Goal: Task Accomplishment & Management: Manage account settings

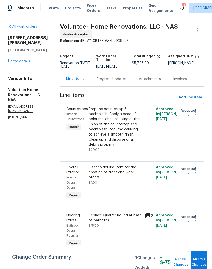
click at [120, 82] on div "Progress Updates" at bounding box center [112, 79] width 30 height 5
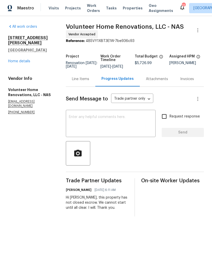
click at [119, 121] on textarea at bounding box center [111, 124] width 84 height 18
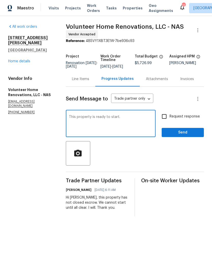
type textarea "This property is ready to start."
click at [183, 136] on span "Send" at bounding box center [183, 132] width 34 height 6
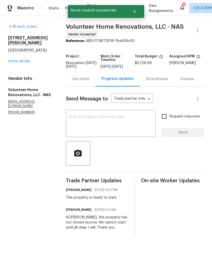
click at [98, 119] on textarea at bounding box center [111, 124] width 84 height 18
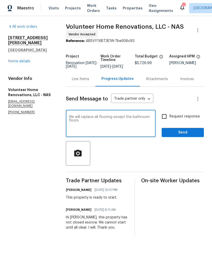
type textarea "We will replace all flooring except the bathroom floors"
click at [179, 136] on span "Send" at bounding box center [183, 132] width 34 height 6
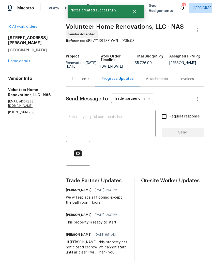
click at [122, 123] on textarea at bounding box center [111, 124] width 84 height 18
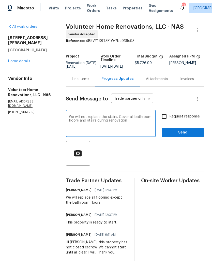
type textarea "We will not replace the stairs. Cover all bathroom floors and stairs during ren…"
click at [188, 135] on span "Send" at bounding box center [183, 132] width 34 height 6
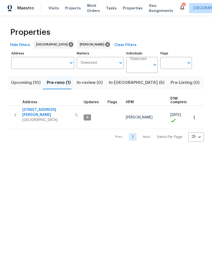
click at [25, 85] on span "Upcoming (10)" at bounding box center [26, 82] width 30 height 7
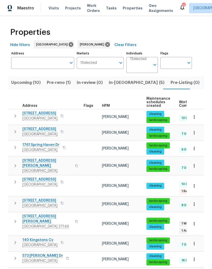
click at [39, 215] on span "108 Nancy Ave" at bounding box center [47, 219] width 50 height 10
click at [58, 83] on span "Pre-reno (1)" at bounding box center [59, 82] width 24 height 7
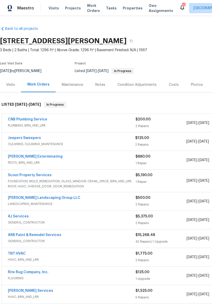
click at [101, 86] on div "Notes" at bounding box center [100, 84] width 10 height 5
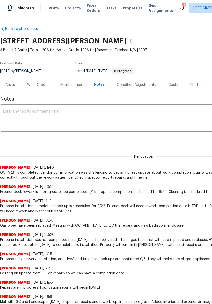
click at [77, 111] on textarea at bounding box center [143, 119] width 281 height 18
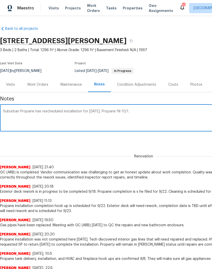
click at [126, 111] on textarea "Suburban Propane has rescheduled installation for Wed 9/24. Propane fill 10/1." at bounding box center [143, 119] width 281 height 18
click at [175, 114] on textarea "Suburban Propane has rescheduled installation for Wed 9/24. Propane fill is sch…" at bounding box center [143, 119] width 281 height 18
click at [33, 110] on textarea "Suburban Propane has rescheduled installation for Wed 9/24. Propane fill is sch…" at bounding box center [143, 119] width 281 height 18
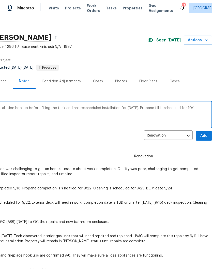
scroll to position [3, 75]
type textarea "Suburban Propane did not schedule the installation hookup before filling the ta…"
click at [204, 135] on span "Add" at bounding box center [204, 136] width 8 height 6
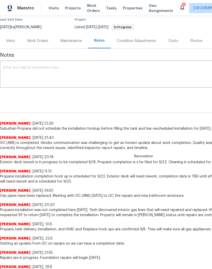
scroll to position [45, 0]
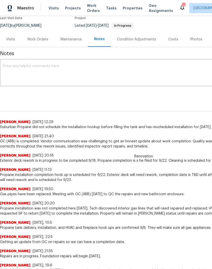
click at [55, 10] on span "Visits" at bounding box center [54, 8] width 10 height 5
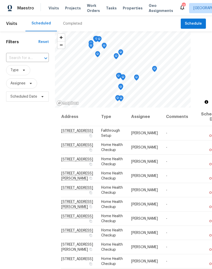
click at [34, 57] on input "text" at bounding box center [20, 58] width 28 height 8
type input "108 nancy"
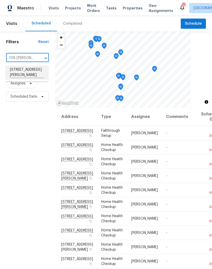
click at [33, 73] on li "[STREET_ADDRESS][PERSON_NAME]" at bounding box center [27, 73] width 42 height 14
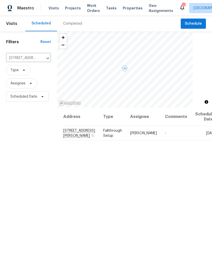
click at [0, 0] on icon at bounding box center [0, 0] width 0 height 0
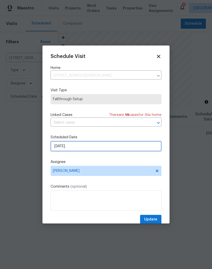
click at [129, 146] on input "9/23/2025" at bounding box center [106, 146] width 111 height 10
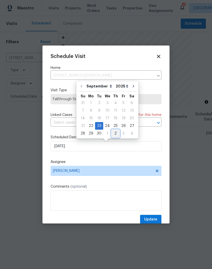
click at [114, 135] on div "2" at bounding box center [116, 133] width 8 height 7
type input "10/2/2025"
select select "9"
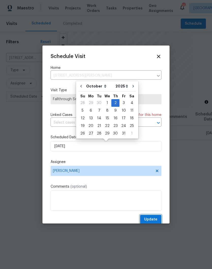
click at [153, 219] on span "Update" at bounding box center [150, 219] width 13 height 6
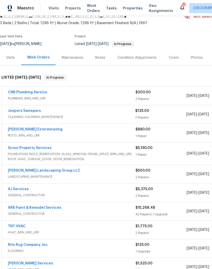
scroll to position [28, 0]
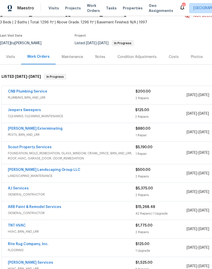
click at [38, 91] on link "CNB Plumbing Service" at bounding box center [27, 92] width 39 height 4
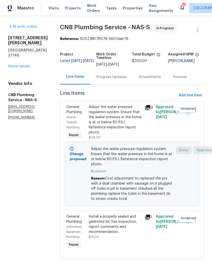
click at [127, 112] on div "Adjust the water pressure regulation system. Ensure that the water pressure in …" at bounding box center [115, 120] width 53 height 31
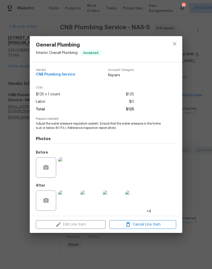
click at [137, 204] on img at bounding box center [135, 200] width 20 height 20
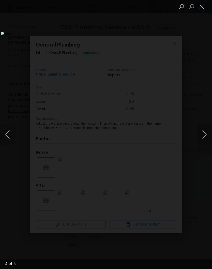
click at [202, 7] on button "Close lightbox" at bounding box center [202, 6] width 10 height 9
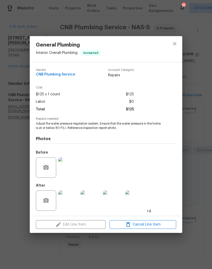
click at [116, 201] on img at bounding box center [113, 200] width 20 height 20
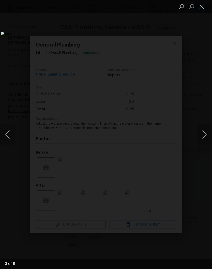
click at [203, 137] on button "Next image" at bounding box center [204, 134] width 15 height 20
click at [200, 131] on button "Next image" at bounding box center [204, 134] width 15 height 20
click at [204, 133] on button "Next image" at bounding box center [204, 134] width 15 height 20
click at [205, 135] on button "Next image" at bounding box center [204, 134] width 15 height 20
click at [203, 134] on button "Next image" at bounding box center [204, 134] width 15 height 20
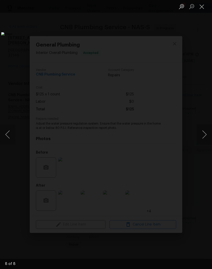
click at [203, 137] on button "Next image" at bounding box center [204, 134] width 15 height 20
click at [201, 6] on button "Close lightbox" at bounding box center [202, 6] width 10 height 9
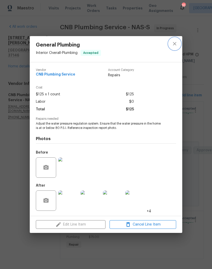
click at [178, 42] on button "close" at bounding box center [175, 44] width 12 height 12
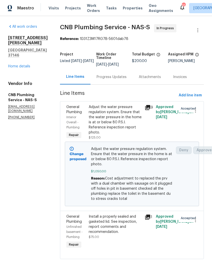
click at [124, 228] on div "Install a properly sealed and gasketed lid. See inspection, report comments and…" at bounding box center [115, 224] width 53 height 20
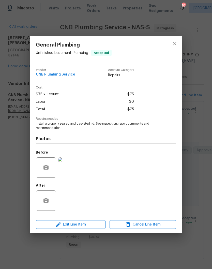
click at [70, 166] on img at bounding box center [68, 167] width 20 height 20
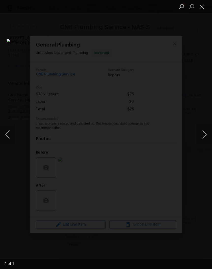
click at [204, 7] on button "Close lightbox" at bounding box center [202, 6] width 10 height 9
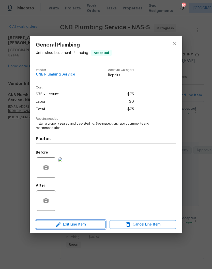
click at [87, 224] on span "Edit Line Item" at bounding box center [70, 225] width 67 height 6
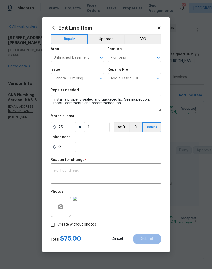
click at [161, 27] on icon at bounding box center [159, 28] width 5 height 5
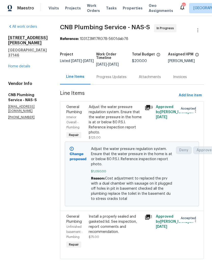
click at [123, 79] on div "Progress Updates" at bounding box center [112, 77] width 30 height 5
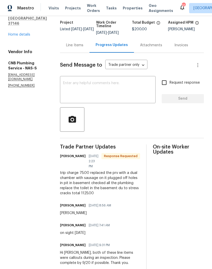
scroll to position [32, 0]
click at [83, 48] on div "Line Items" at bounding box center [74, 45] width 17 height 5
